Goal: Navigation & Orientation: Go to known website

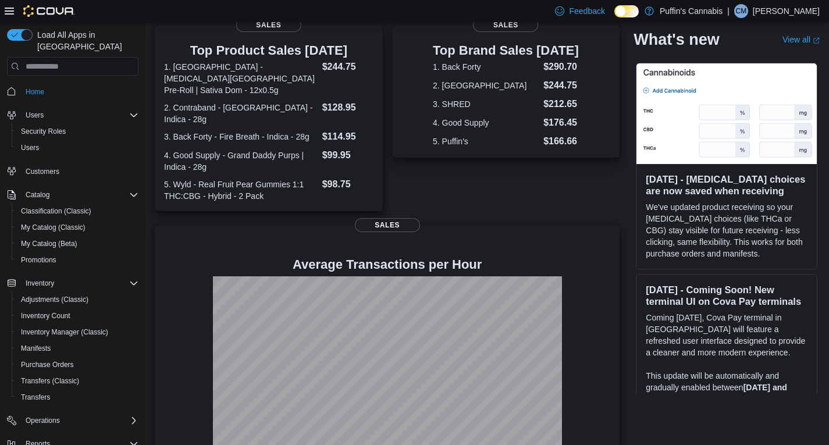
scroll to position [244, 0]
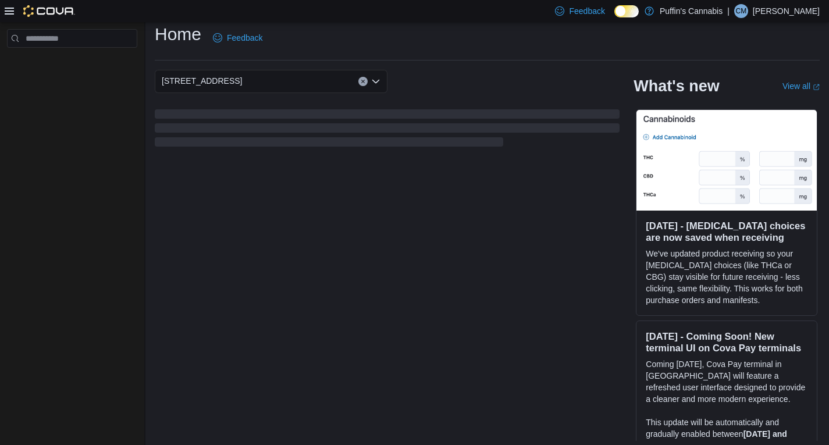
scroll to position [14, 0]
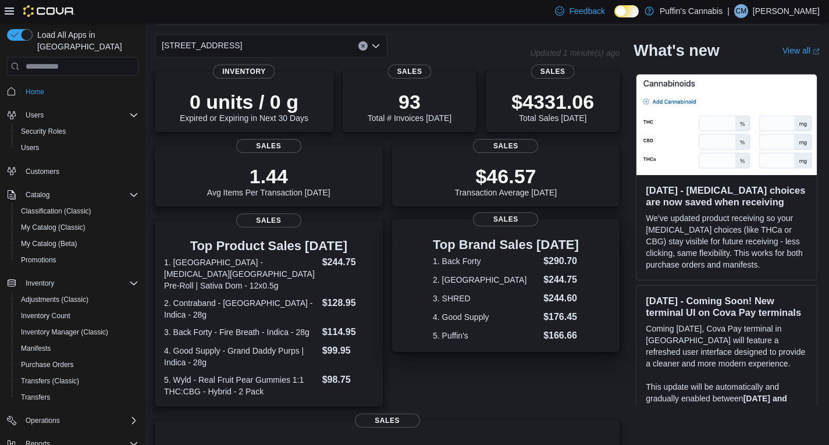
scroll to position [58, 0]
